Goal: Information Seeking & Learning: Learn about a topic

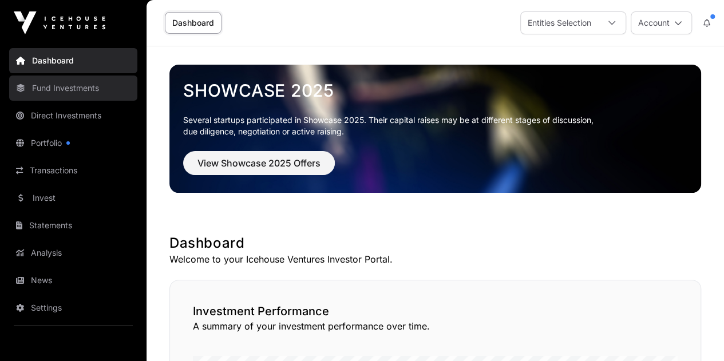
click at [77, 87] on link "Fund Investments" at bounding box center [73, 88] width 128 height 25
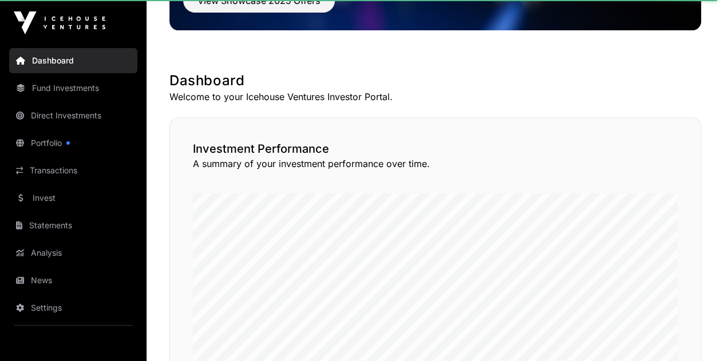
scroll to position [145, 0]
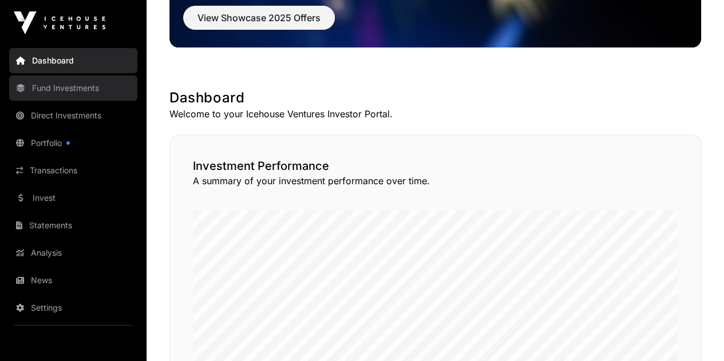
click at [79, 90] on link "Fund Investments" at bounding box center [73, 88] width 128 height 25
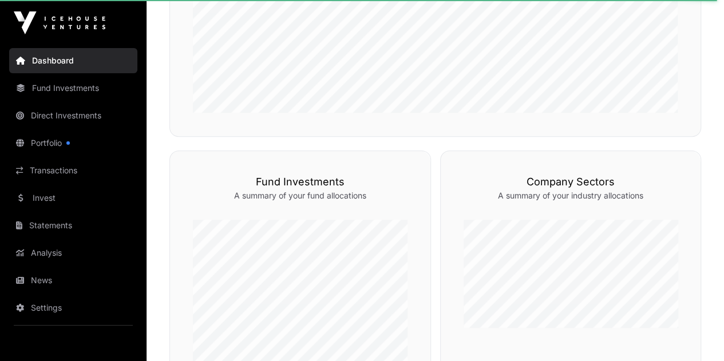
scroll to position [386, 0]
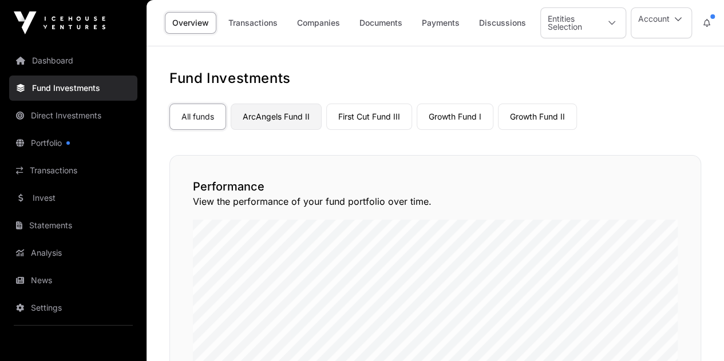
click at [293, 109] on link "ArcAngels Fund II" at bounding box center [276, 117] width 91 height 26
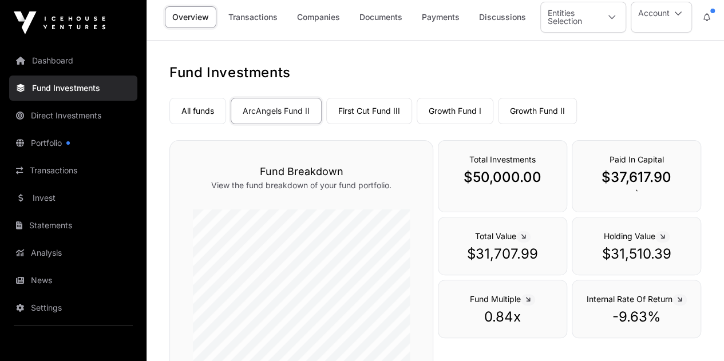
scroll to position [2, 0]
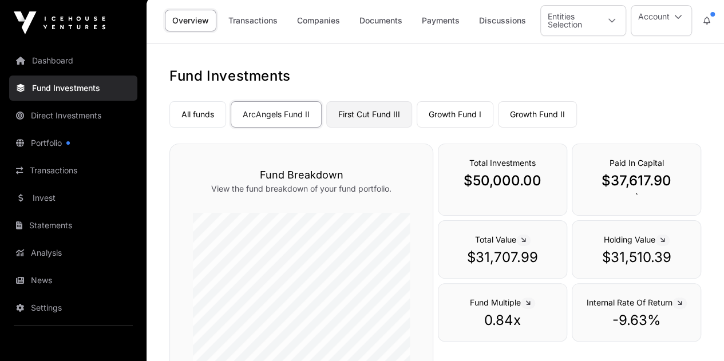
click at [374, 112] on link "First Cut Fund III" at bounding box center [369, 114] width 86 height 26
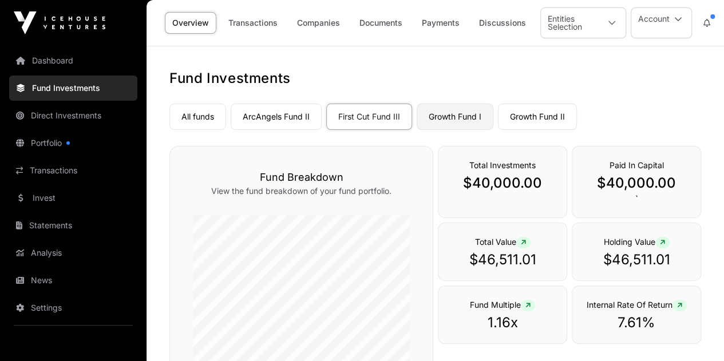
click at [471, 110] on link "Growth Fund I" at bounding box center [454, 117] width 77 height 26
click at [534, 124] on link "Growth Fund II" at bounding box center [537, 117] width 79 height 26
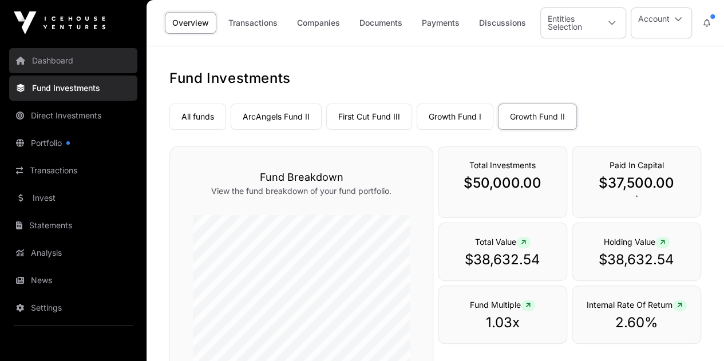
click at [52, 57] on link "Dashboard" at bounding box center [73, 60] width 128 height 25
